Goal: Transaction & Acquisition: Purchase product/service

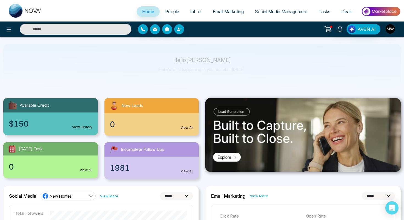
select select "*"
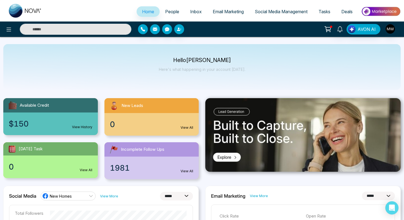
click at [274, 10] on span "Social Media Management" at bounding box center [281, 12] width 53 height 6
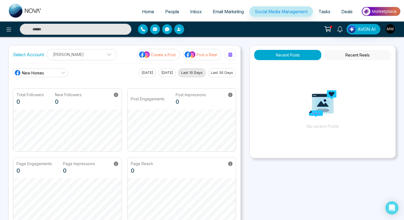
click at [348, 55] on button "Recent Reels" at bounding box center [357, 55] width 67 height 10
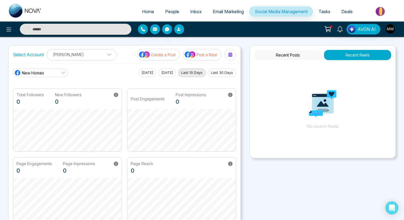
click at [308, 55] on button "Recent Posts" at bounding box center [288, 55] width 67 height 10
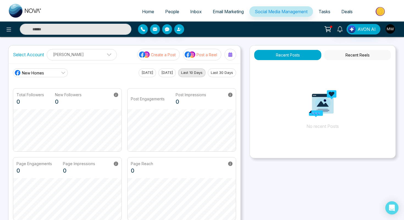
click at [328, 31] on icon at bounding box center [328, 29] width 8 height 8
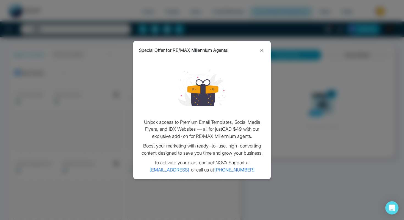
click at [265, 48] on icon at bounding box center [262, 50] width 7 height 7
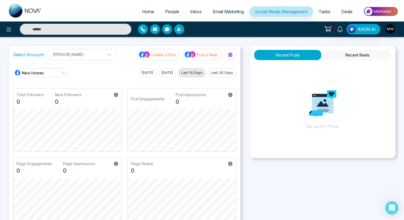
click at [347, 14] on span "Deals" at bounding box center [347, 12] width 11 height 6
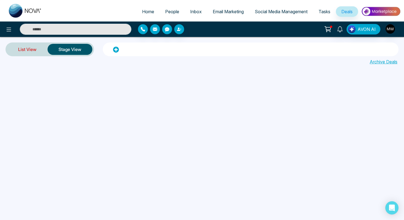
click at [28, 51] on link "List View" at bounding box center [27, 49] width 40 height 13
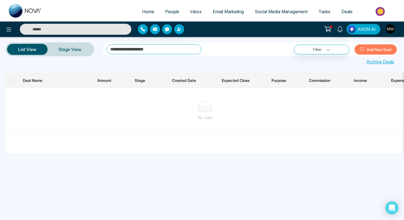
click at [370, 30] on span "AVON AI" at bounding box center [367, 29] width 18 height 7
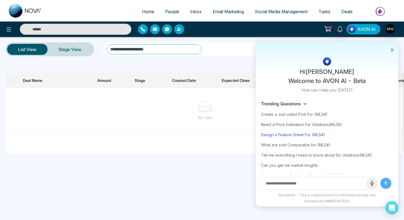
scroll to position [19, 0]
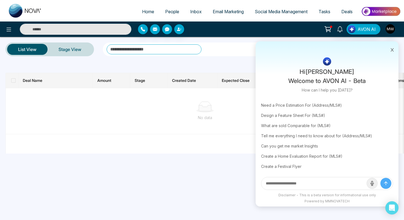
click at [293, 185] on input "text" at bounding box center [314, 183] width 105 height 12
type input "**********"
click at [381, 177] on button "submit" at bounding box center [386, 182] width 11 height 11
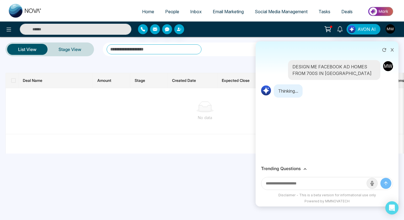
scroll to position [0, 0]
click at [286, 14] on span "Social Media Management" at bounding box center [281, 12] width 53 height 6
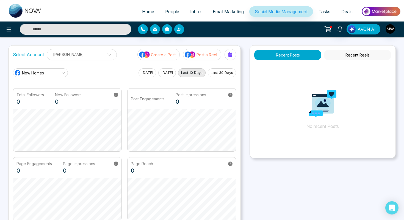
click at [359, 24] on button "AVON AI" at bounding box center [364, 29] width 34 height 10
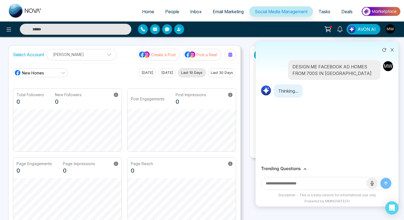
click at [384, 10] on img at bounding box center [381, 11] width 40 height 12
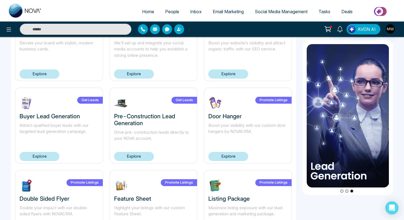
scroll to position [234, 0]
click at [135, 155] on link "Explore" at bounding box center [134, 155] width 40 height 9
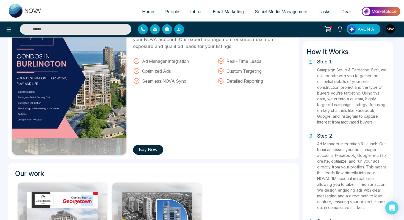
scroll to position [59, 0]
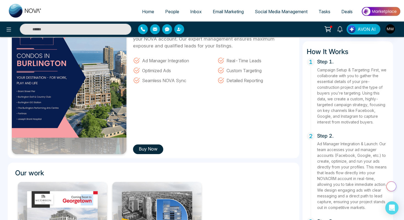
click at [151, 146] on button "Buy Now" at bounding box center [148, 149] width 30 height 10
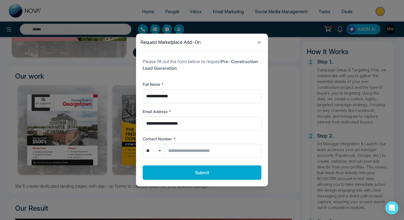
scroll to position [210, 0]
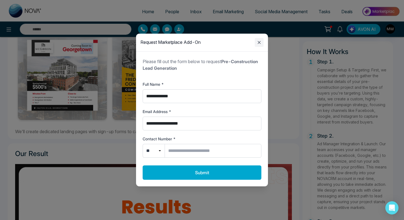
click at [259, 43] on icon "Close modal" at bounding box center [259, 42] width 7 height 7
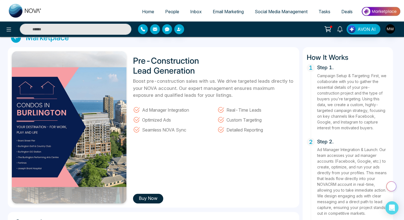
scroll to position [0, 0]
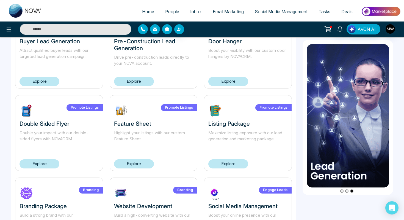
scroll to position [311, 0]
